Goal: Task Accomplishment & Management: Use online tool/utility

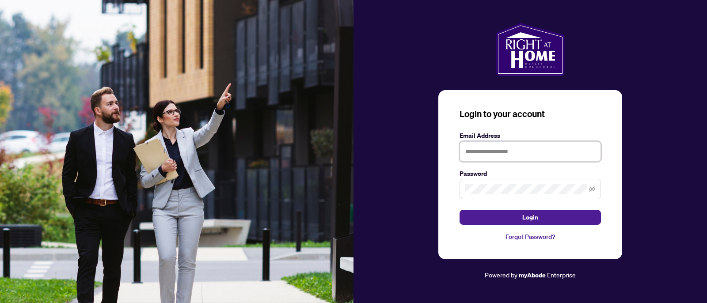
click at [502, 154] on input "text" at bounding box center [529, 151] width 141 height 20
type input "**********"
click at [459, 210] on button "Login" at bounding box center [529, 217] width 141 height 15
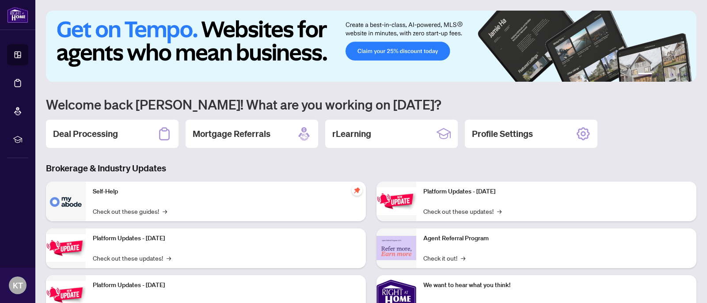
scroll to position [30, 0]
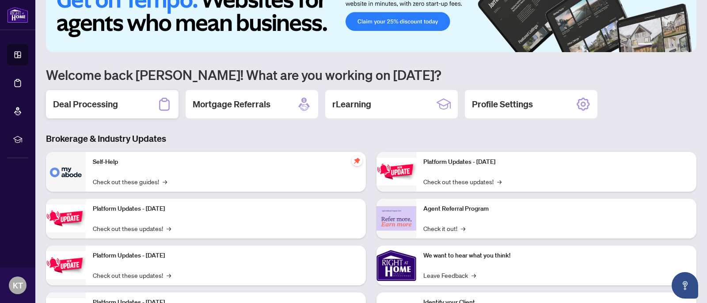
click at [115, 108] on h2 "Deal Processing" at bounding box center [85, 104] width 65 height 12
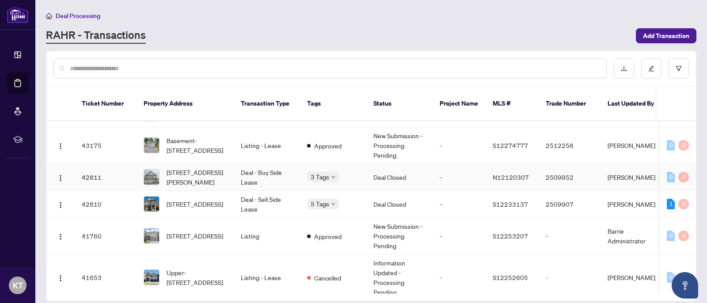
scroll to position [775, 0]
